Goal: Information Seeking & Learning: Check status

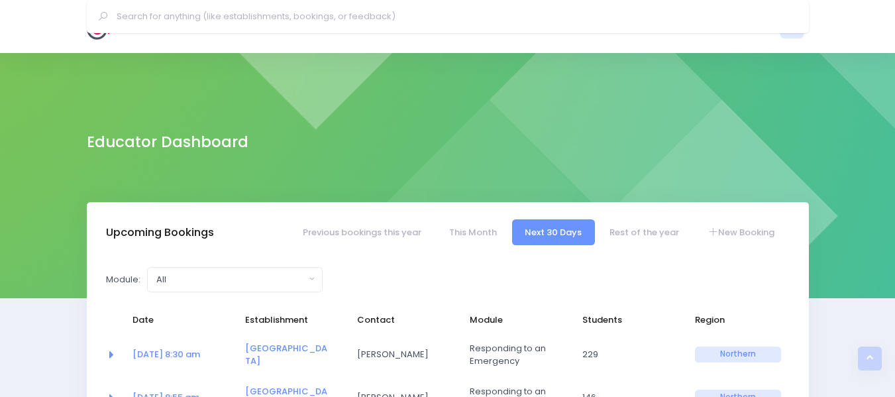
select select "5"
click at [103, 28] on img at bounding box center [106, 26] width 38 height 26
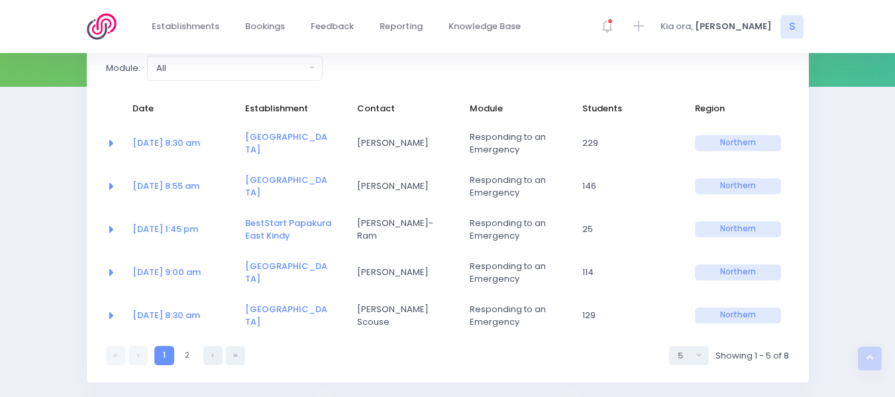
scroll to position [211, 0]
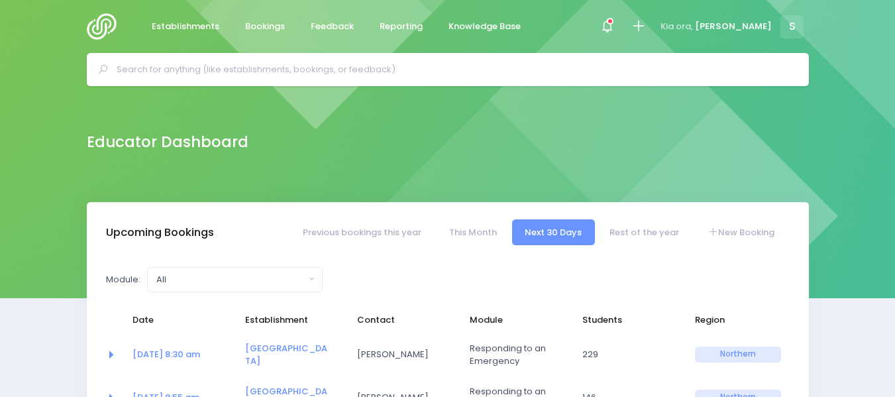
select select "5"
click at [329, 26] on span "Feedback" at bounding box center [332, 26] width 43 height 13
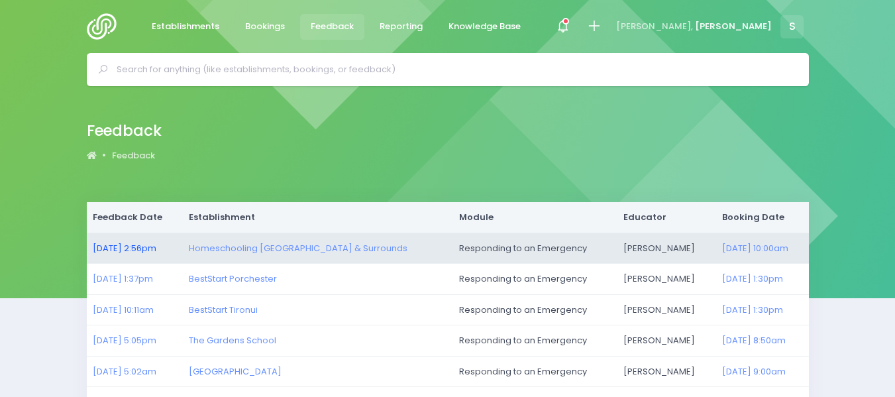
click at [156, 248] on link "29/09/2025 2:56pm" at bounding box center [125, 248] width 64 height 13
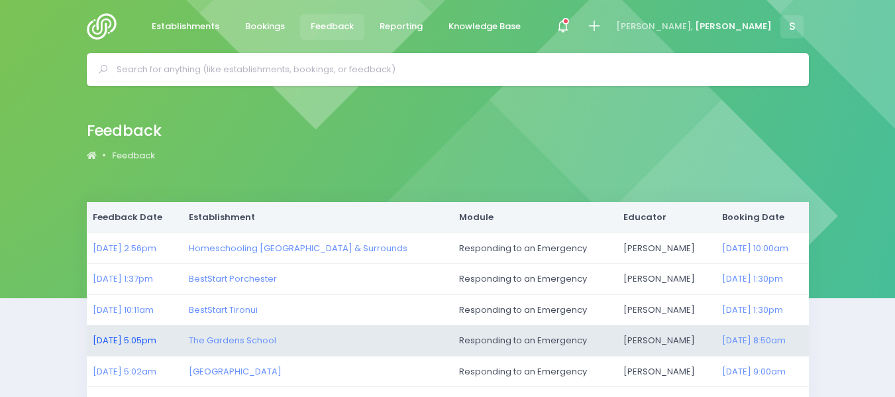
click at [156, 342] on link "21/09/2025 5:05pm" at bounding box center [125, 340] width 64 height 13
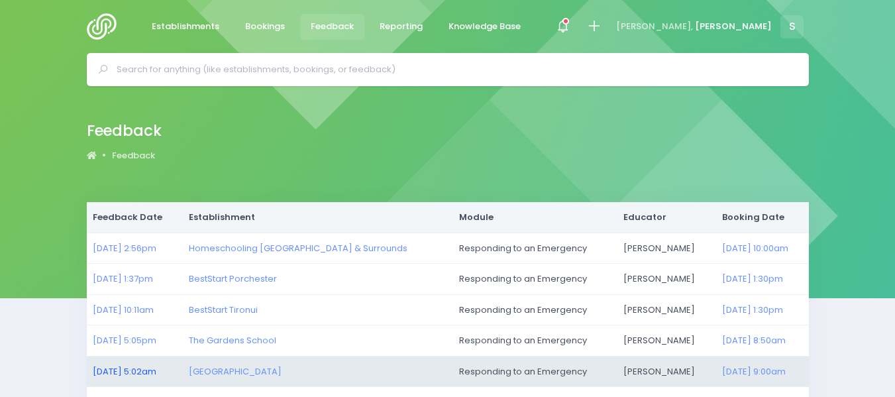
click at [155, 370] on link "17/09/2025 5:02am" at bounding box center [125, 371] width 64 height 13
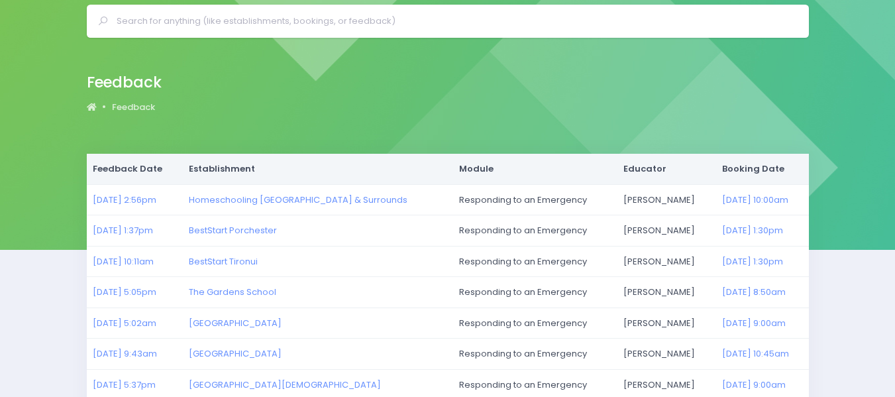
scroll to position [50, 0]
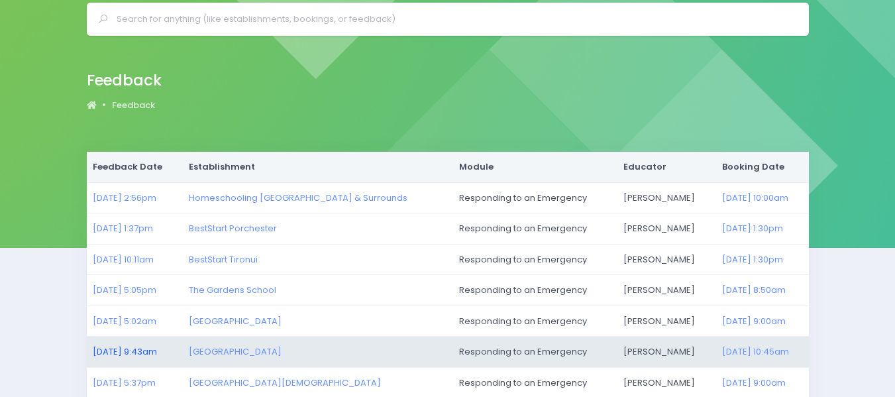
click at [156, 349] on link "15/09/2025 9:43am" at bounding box center [125, 351] width 64 height 13
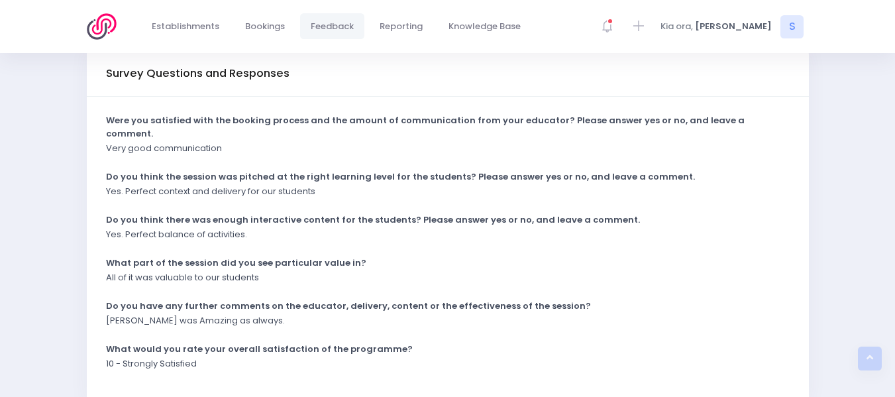
scroll to position [332, 0]
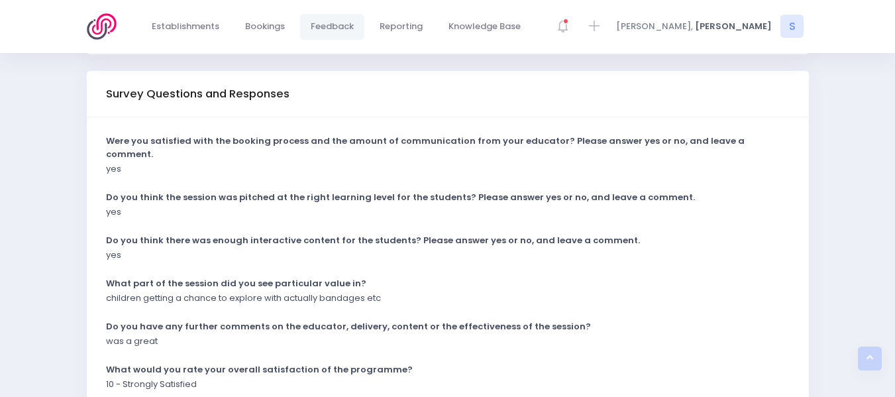
scroll to position [318, 0]
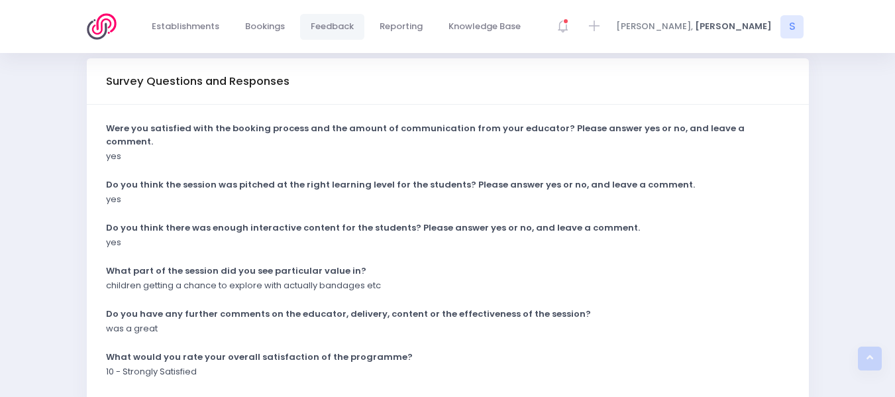
click at [111, 27] on img at bounding box center [106, 26] width 38 height 26
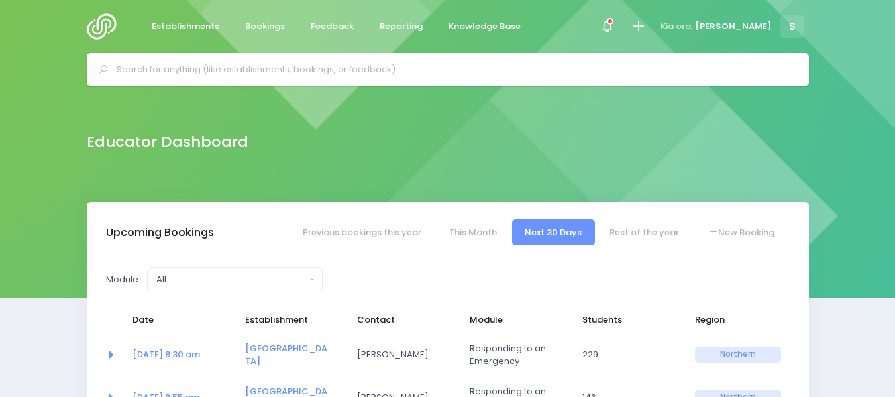
select select "5"
